Goal: Find specific page/section: Locate a particular part of the current website

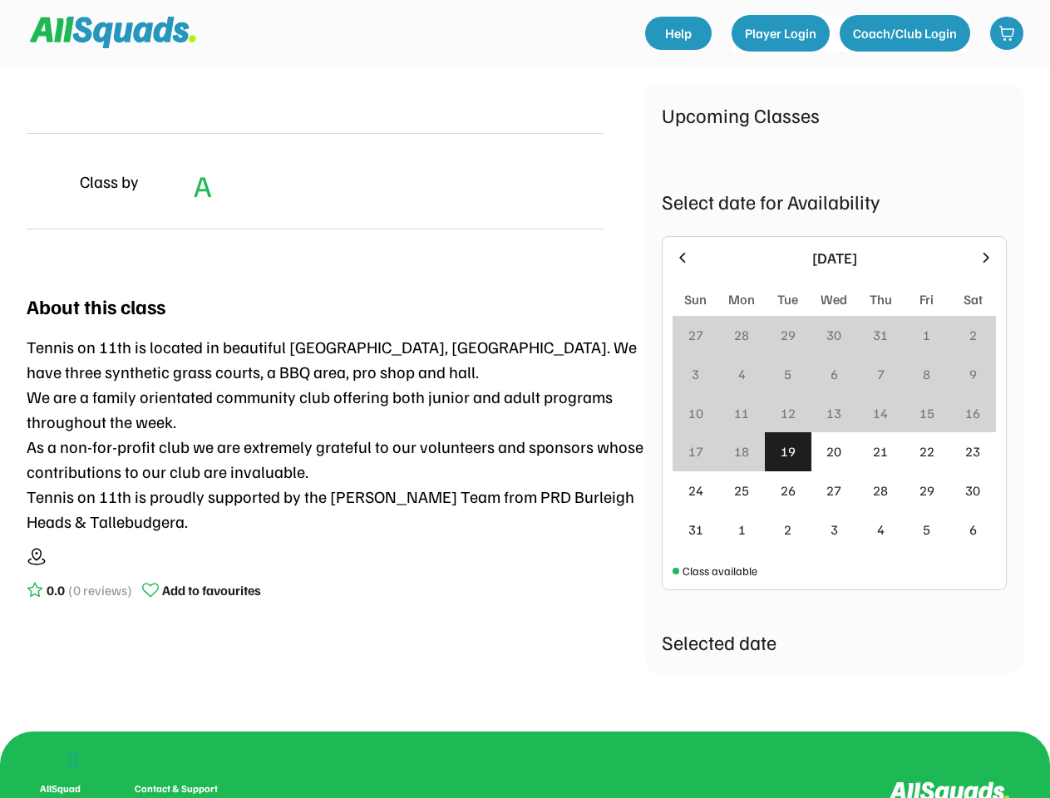
click at [525, 399] on div "Tennis on 11th is located in beautiful [GEOGRAPHIC_DATA], [GEOGRAPHIC_DATA]. We…" at bounding box center [336, 434] width 619 height 200
click at [525, 387] on div "Tennis on 11th is located in beautiful [GEOGRAPHIC_DATA], [GEOGRAPHIC_DATA]. We…" at bounding box center [336, 434] width 619 height 200
click at [525, 370] on div "Tennis on 11th is located in beautiful [GEOGRAPHIC_DATA], [GEOGRAPHIC_DATA]. We…" at bounding box center [336, 434] width 619 height 200
click at [525, 378] on div "Tennis on 11th is located in beautiful [GEOGRAPHIC_DATA], [GEOGRAPHIC_DATA]. We…" at bounding box center [336, 434] width 619 height 200
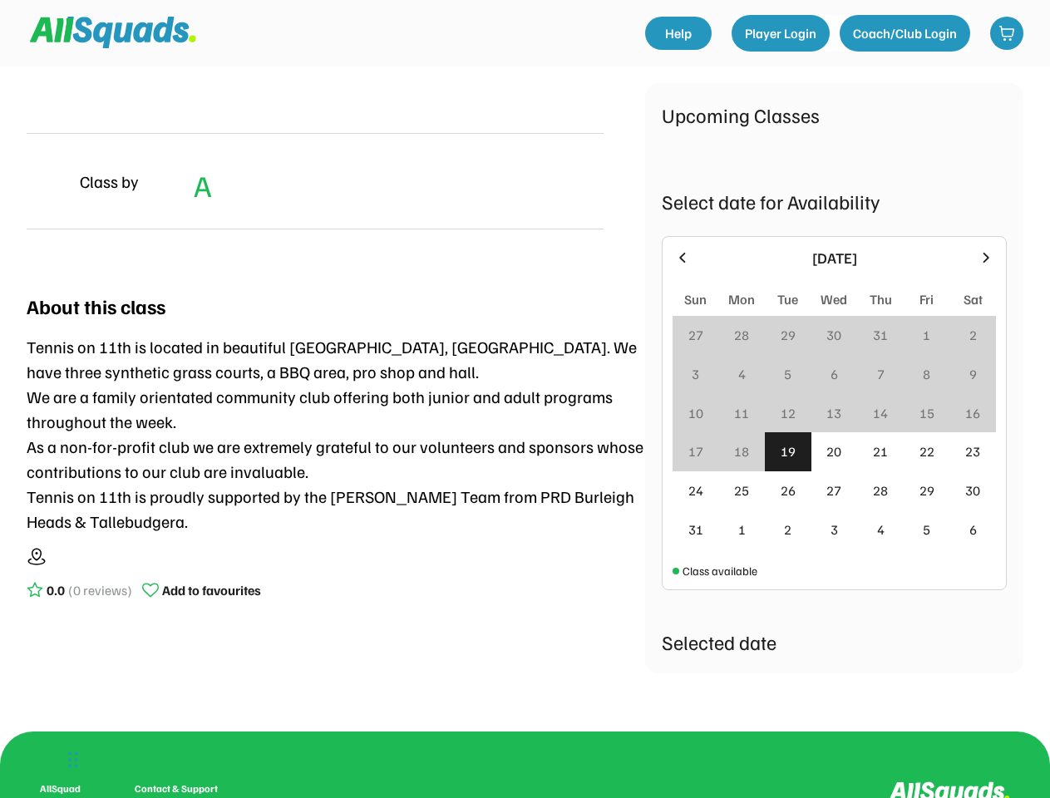
click at [336, 354] on div "Tennis on 11th is located in beautiful [GEOGRAPHIC_DATA], [GEOGRAPHIC_DATA]. We…" at bounding box center [336, 434] width 619 height 200
click at [336, 169] on div "Class by A (Member's Price) A" at bounding box center [315, 181] width 577 height 96
click at [315, 181] on div "Class by A (Member's Price) A" at bounding box center [315, 181] width 577 height 96
click at [122, 181] on div "Class by" at bounding box center [109, 181] width 59 height 25
click at [47, 181] on img at bounding box center [47, 181] width 40 height 40
